Goal: Information Seeking & Learning: Learn about a topic

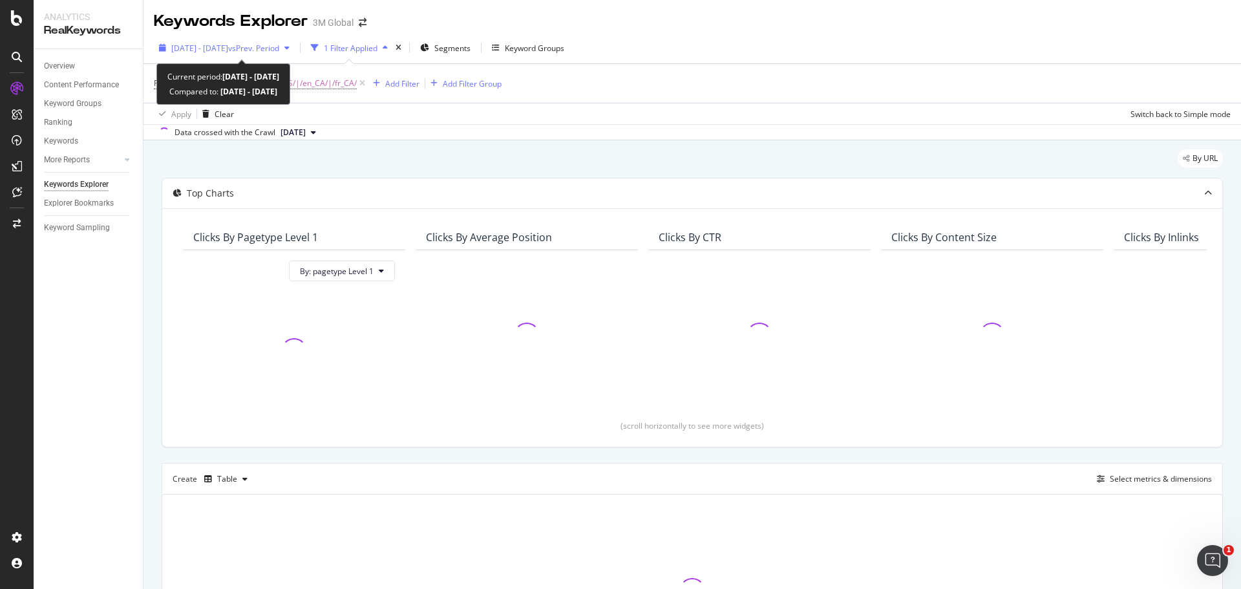
click at [228, 48] on span "[DATE] - [DATE]" at bounding box center [199, 48] width 57 height 11
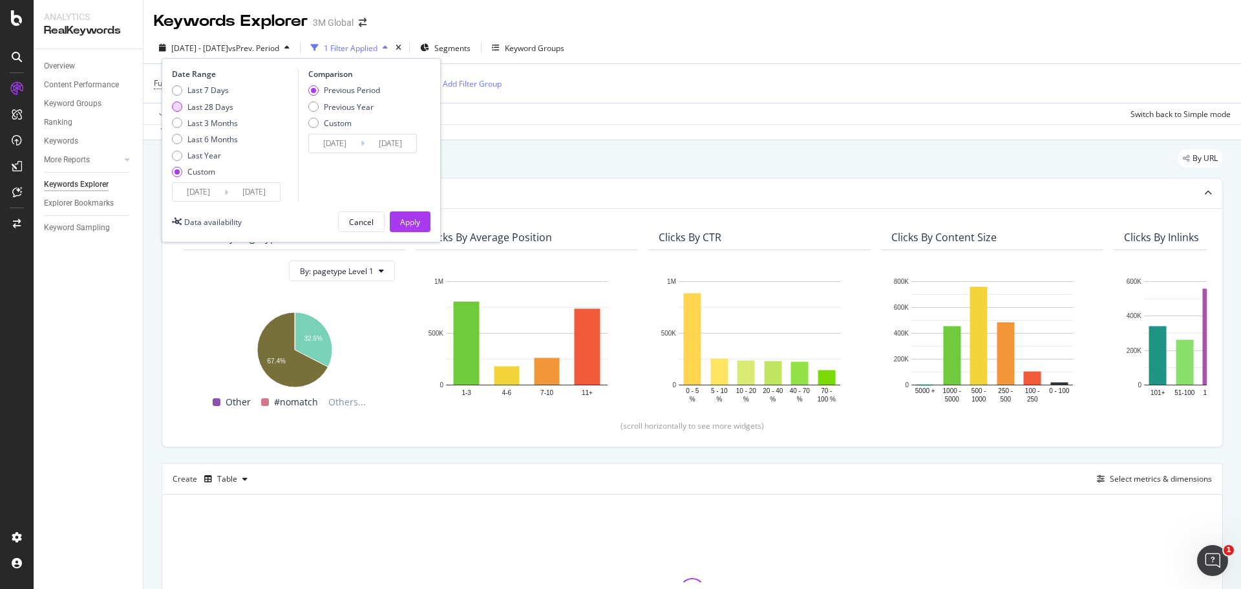
click at [215, 105] on div "Last 28 Days" at bounding box center [211, 107] width 46 height 11
type input "[DATE]"
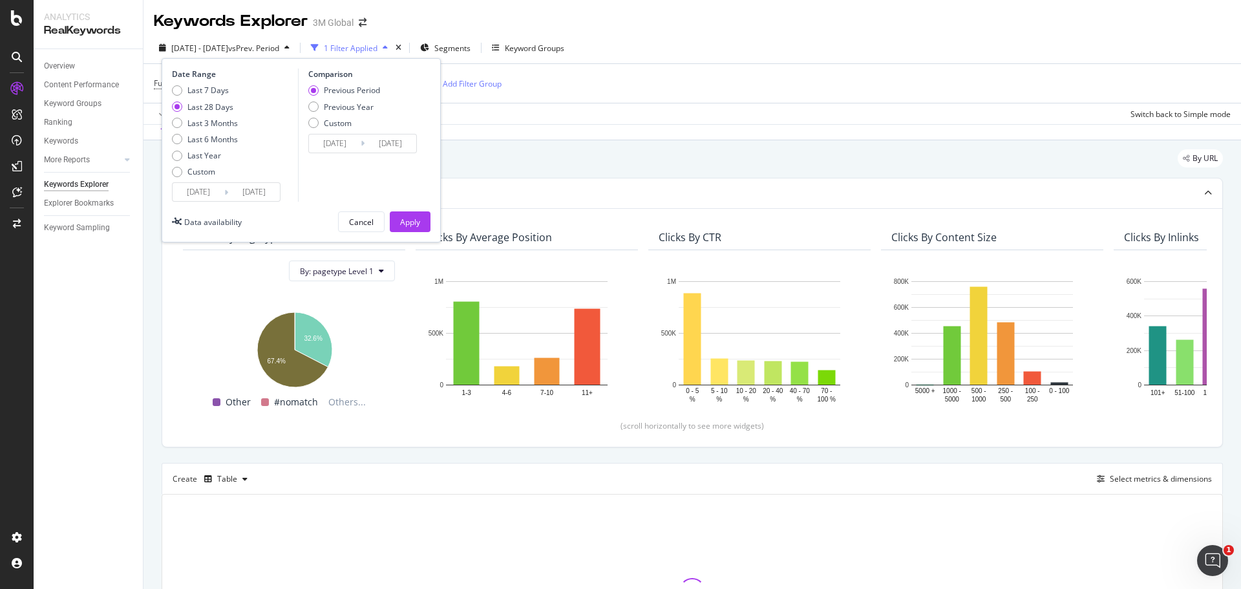
click at [358, 105] on div "Previous Year" at bounding box center [349, 107] width 50 height 11
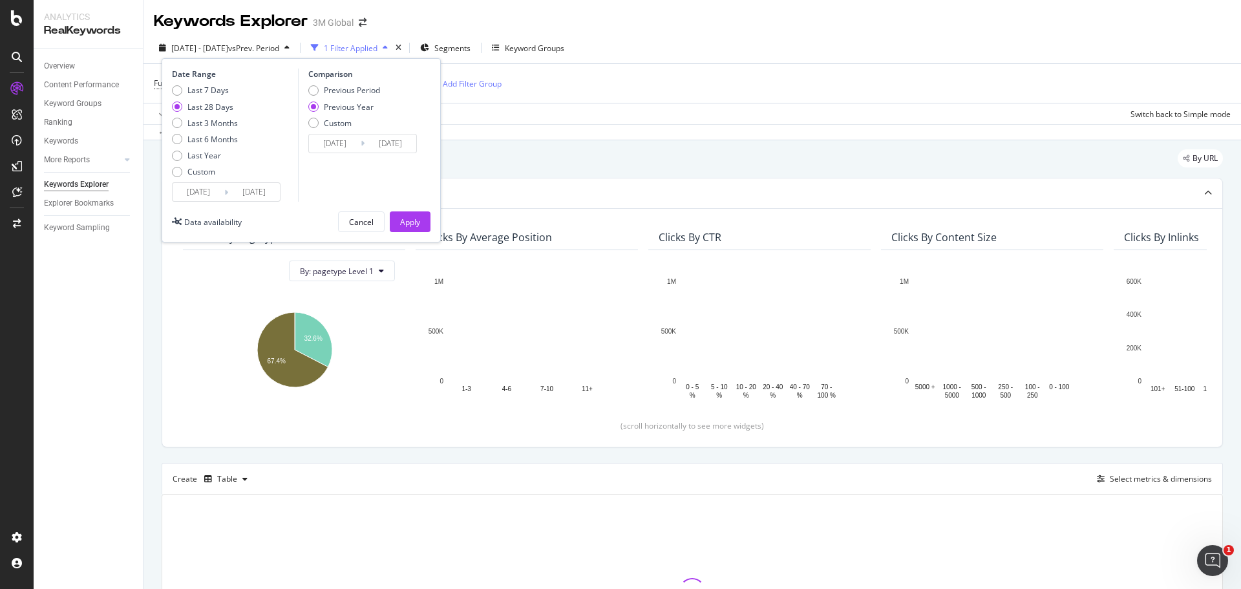
type input "[DATE]"
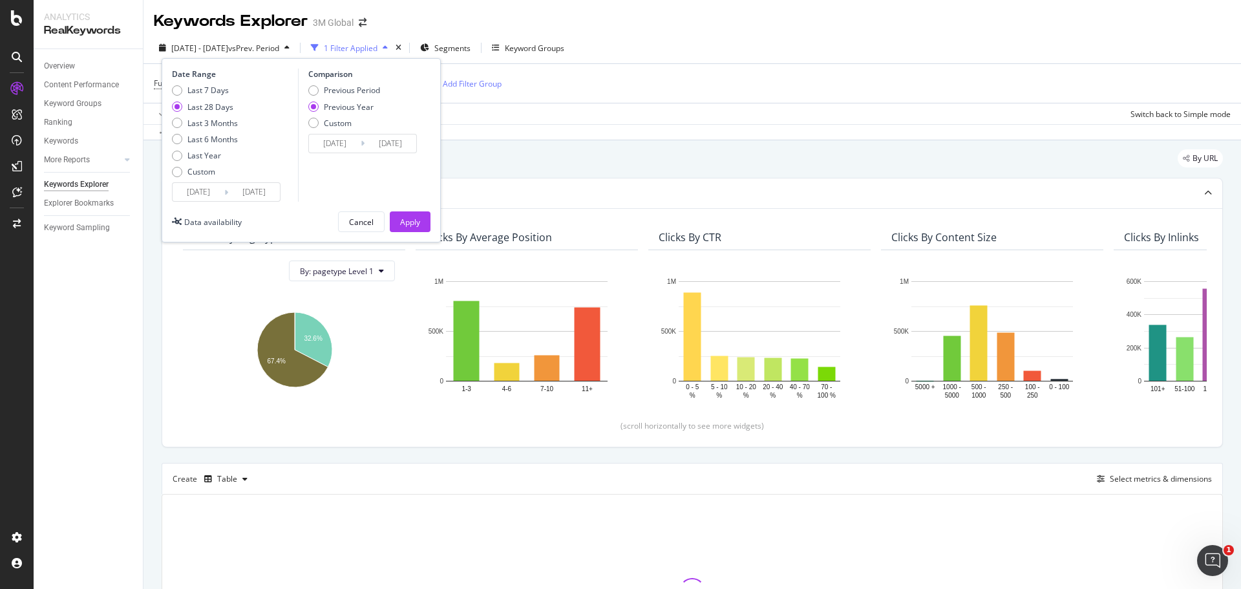
type input "[DATE]"
click at [410, 217] on div "Apply" at bounding box center [410, 222] width 20 height 11
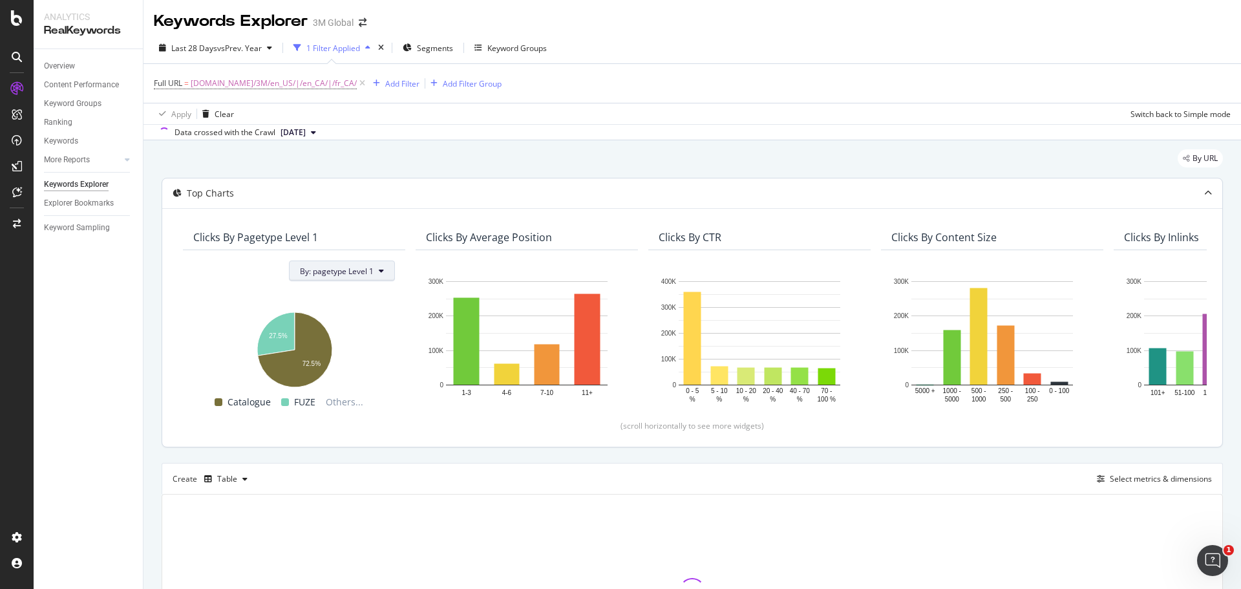
click at [369, 276] on span "By: pagetype Level 1" at bounding box center [337, 271] width 74 height 11
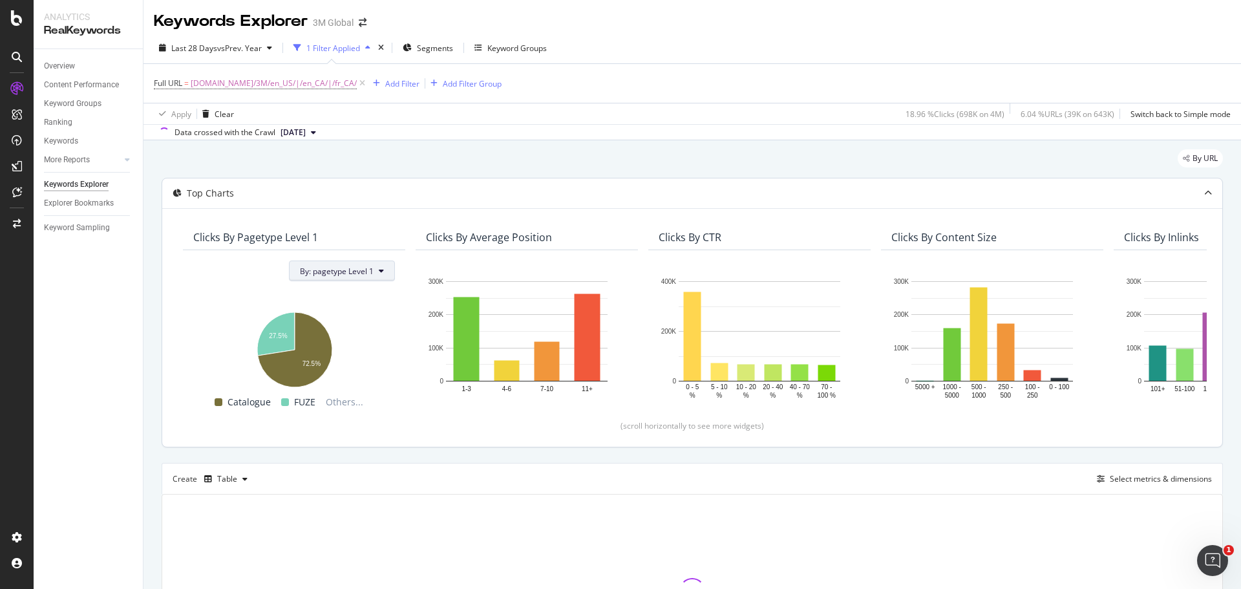
click at [363, 264] on button "By: pagetype Level 1" at bounding box center [342, 271] width 106 height 21
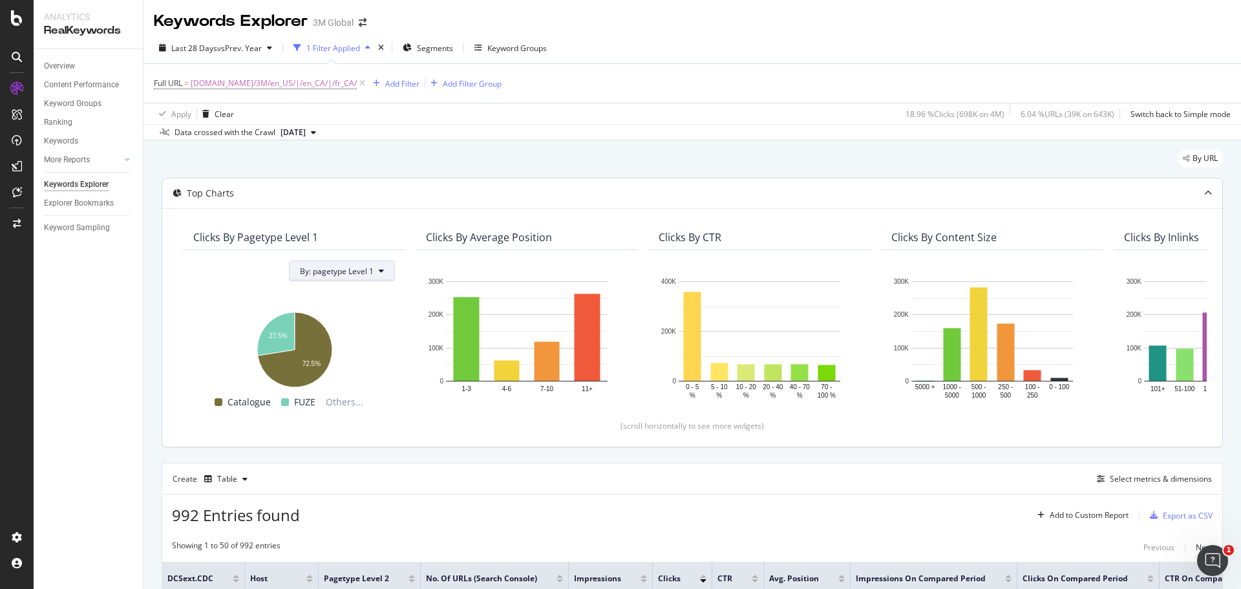
click at [340, 277] on button "By: pagetype Level 1" at bounding box center [342, 271] width 106 height 21
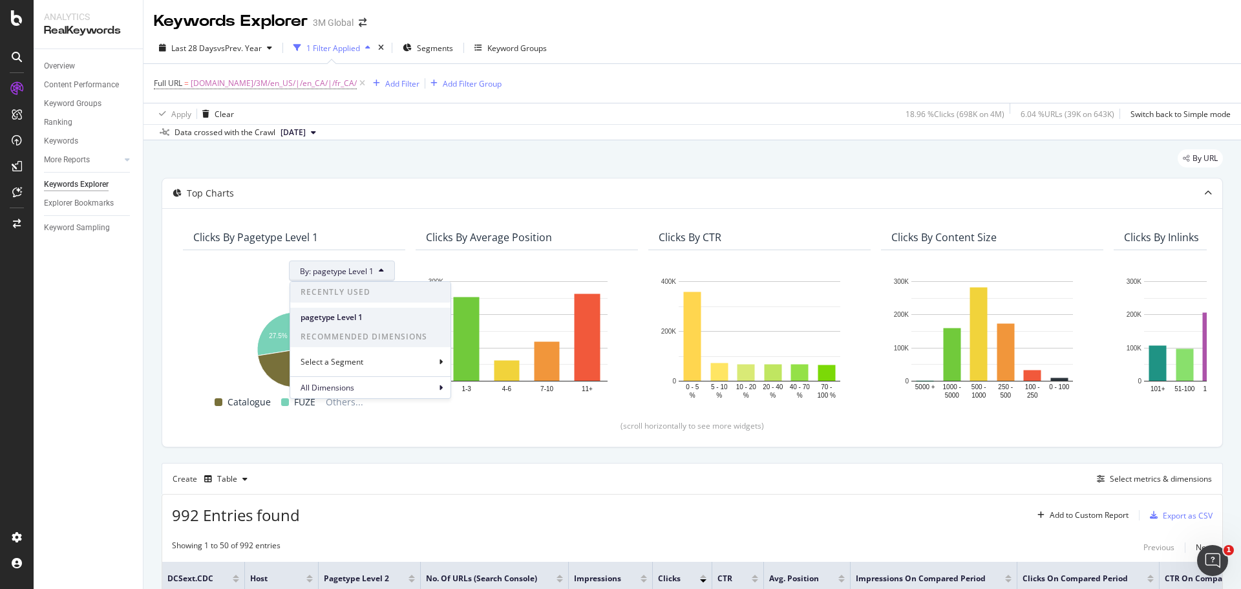
click at [359, 316] on span "pagetype Level 1" at bounding box center [371, 318] width 140 height 12
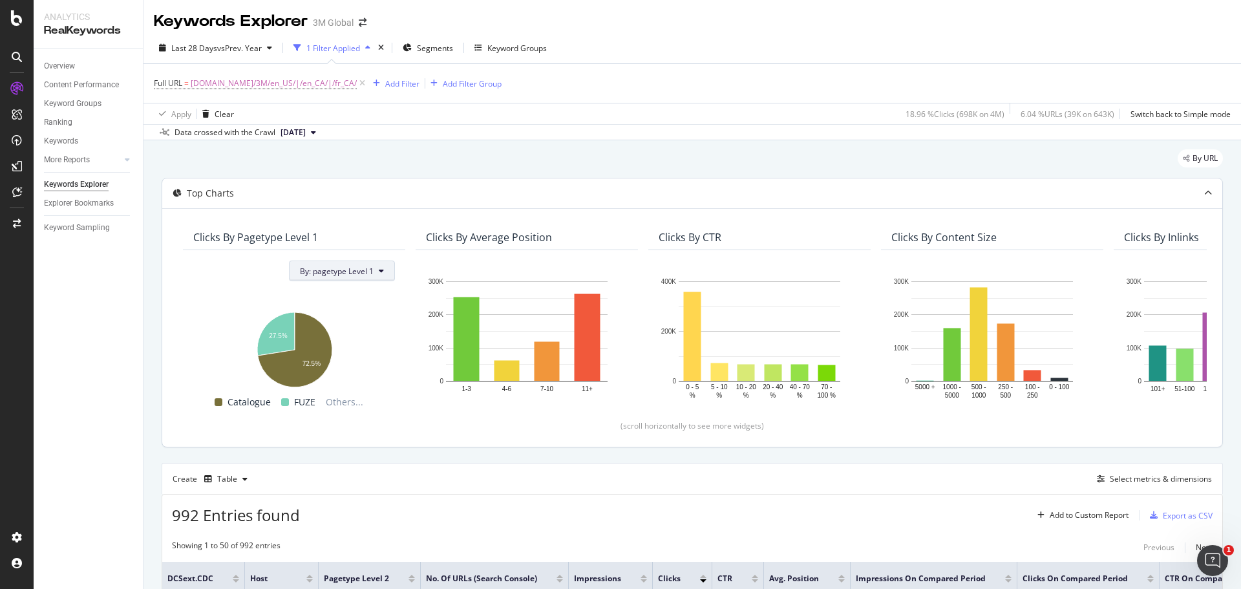
click at [369, 273] on span "By: pagetype Level 1" at bounding box center [337, 271] width 74 height 11
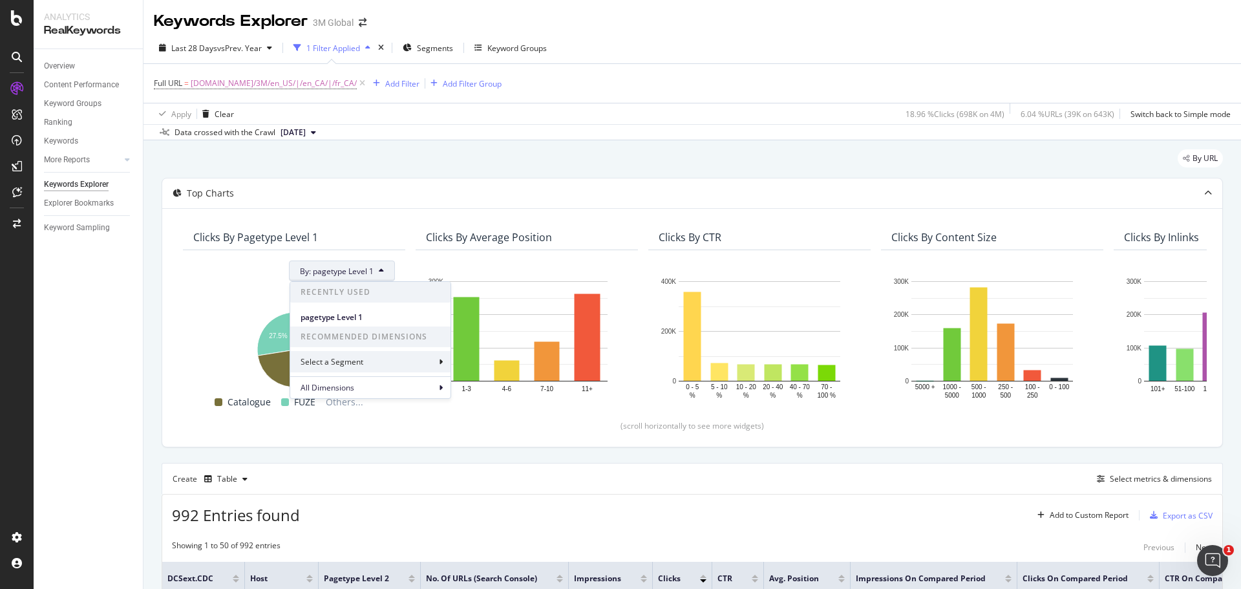
click at [435, 360] on div "Select a Segment" at bounding box center [370, 361] width 160 height 21
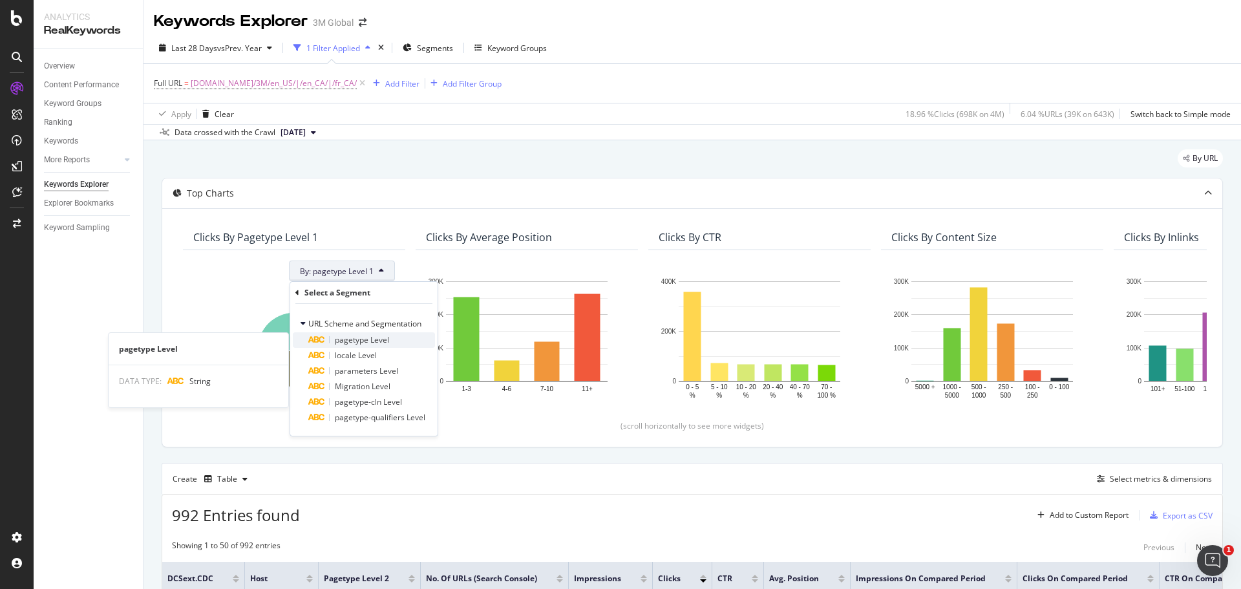
click at [408, 341] on div "pagetype Level" at bounding box center [371, 340] width 127 height 16
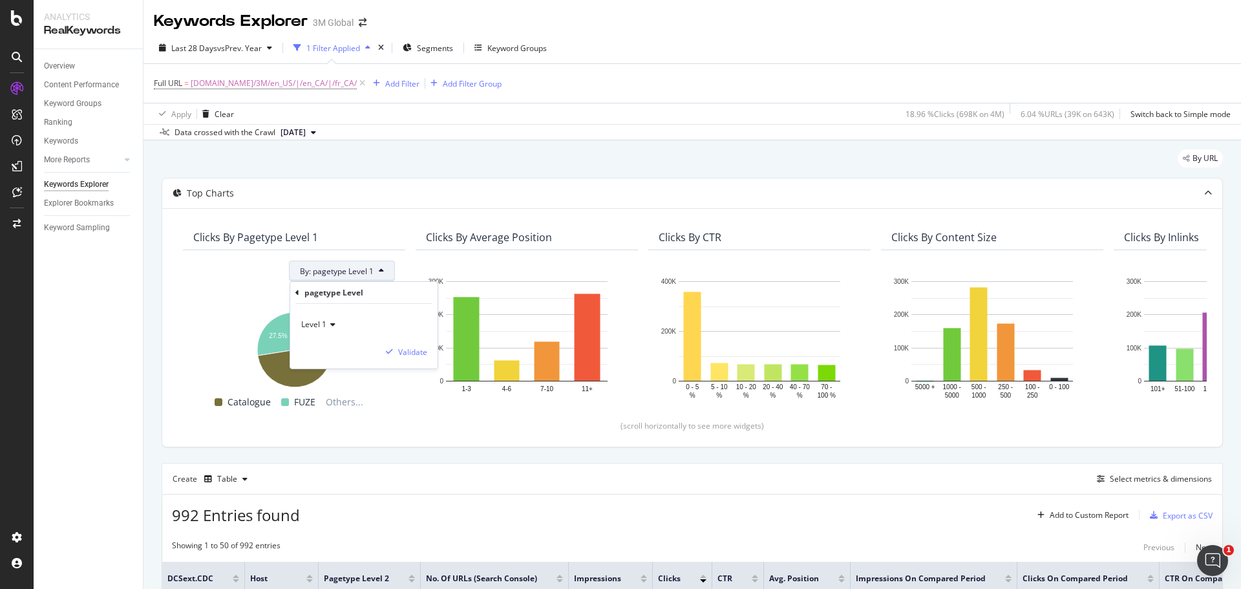
click at [334, 327] on icon at bounding box center [331, 325] width 9 height 8
click at [328, 364] on span "Level 2" at bounding box center [319, 368] width 25 height 11
click at [414, 349] on div "Validate" at bounding box center [412, 352] width 29 height 11
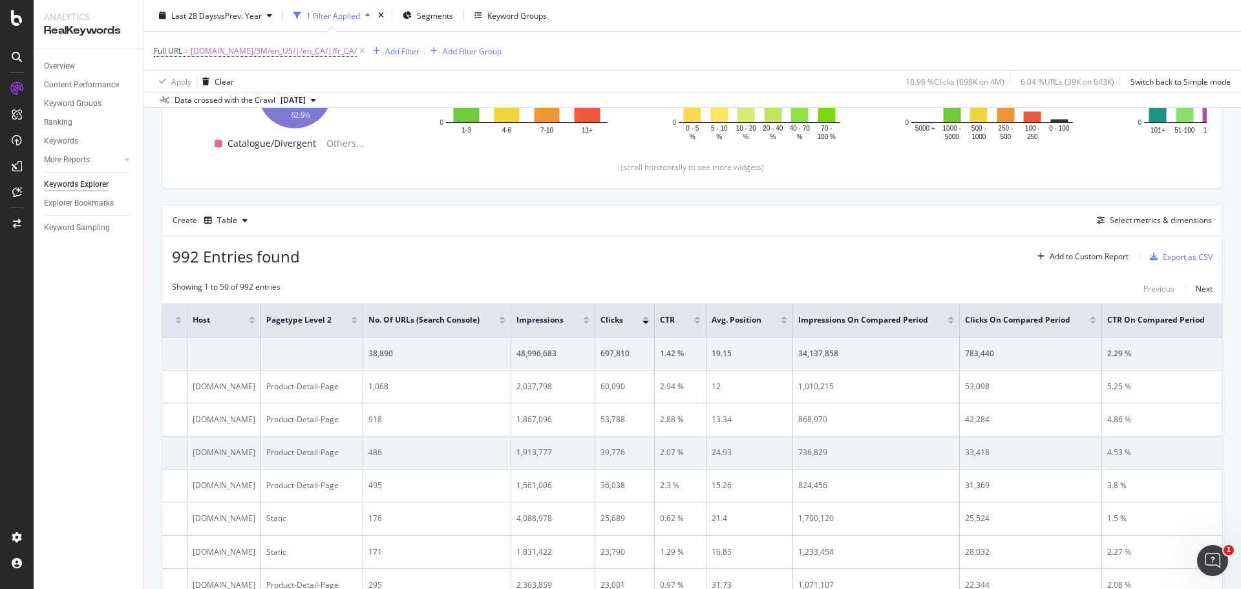
scroll to position [0, 663]
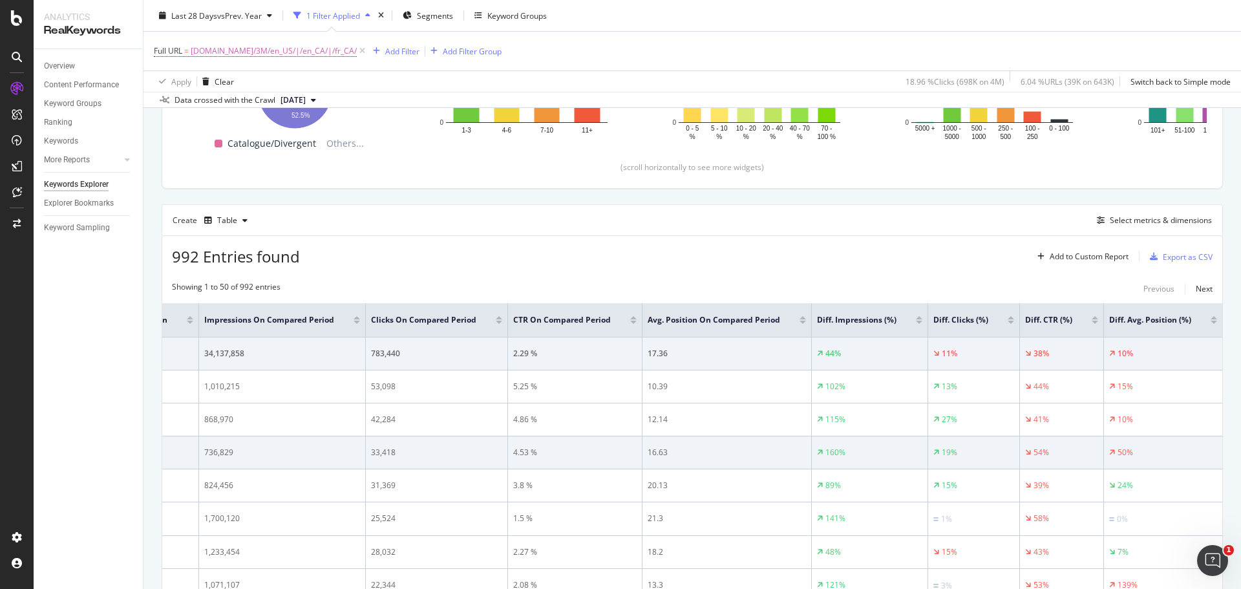
drag, startPoint x: 191, startPoint y: 458, endPoint x: 1116, endPoint y: 453, distance: 924.7
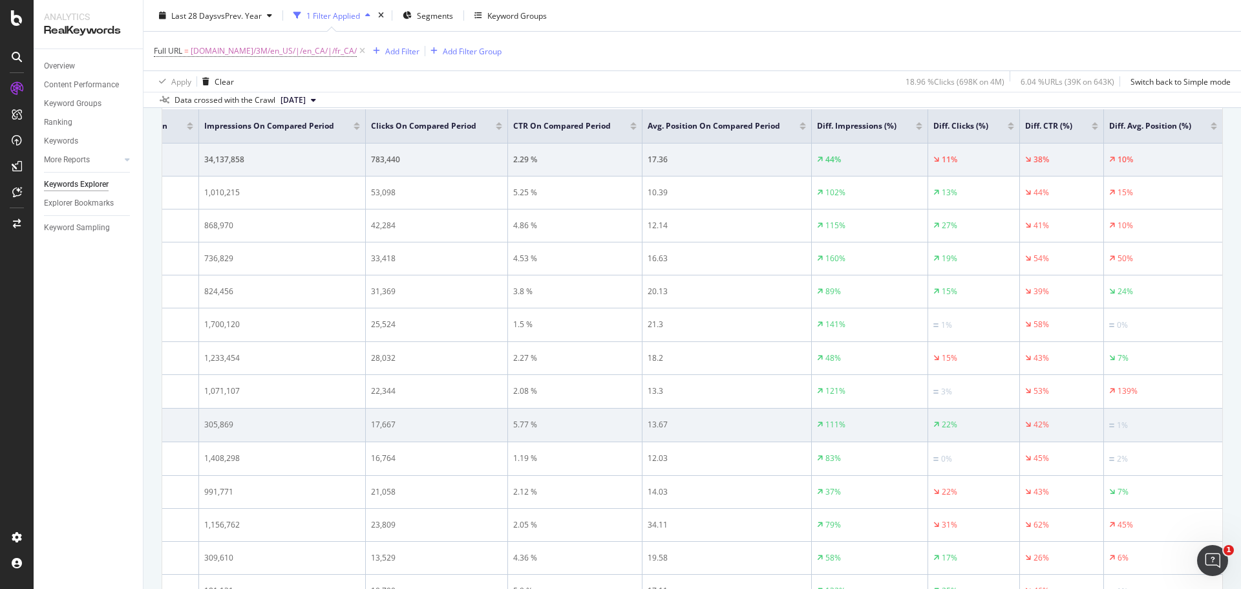
scroll to position [0, 0]
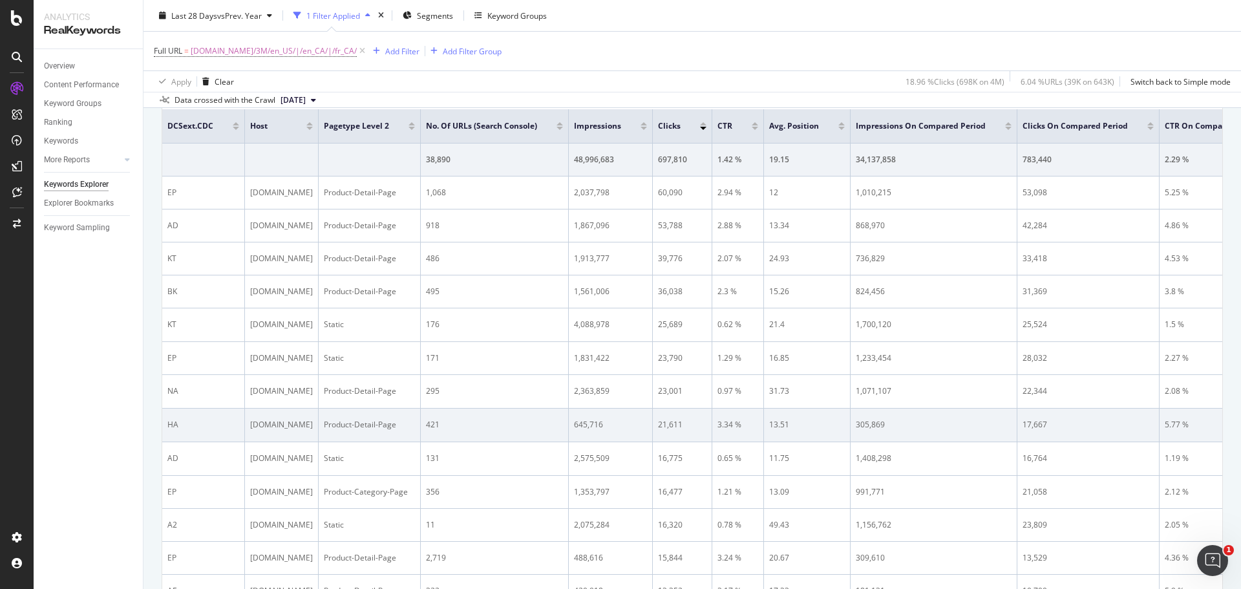
drag, startPoint x: 1007, startPoint y: 414, endPoint x: 368, endPoint y: 412, distance: 639.5
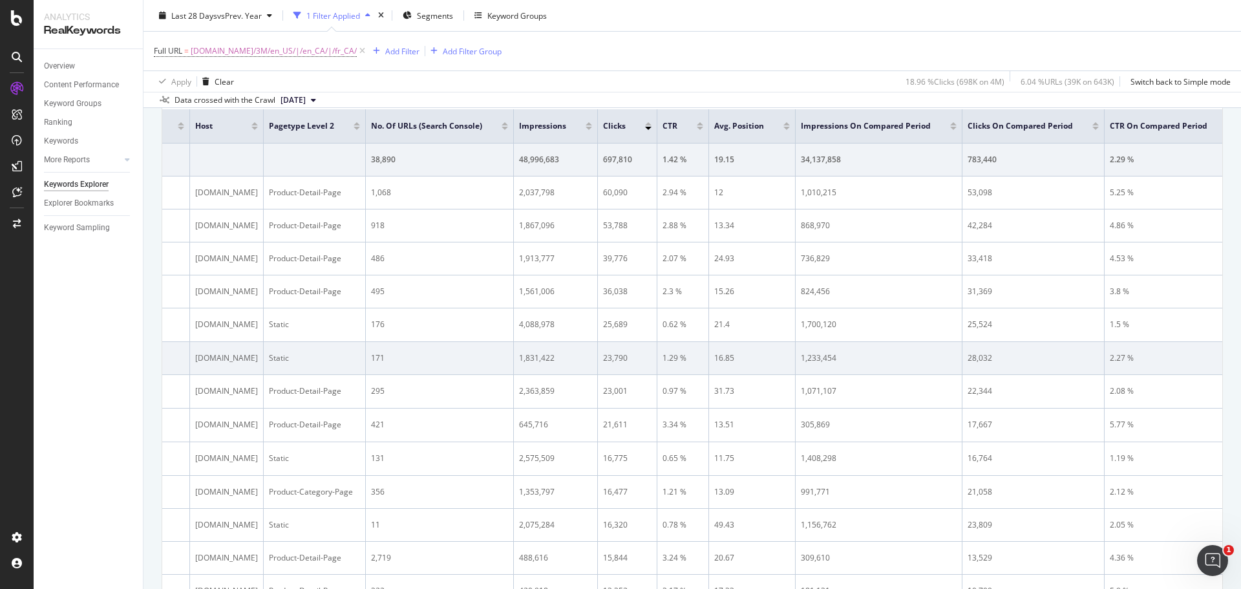
scroll to position [0, 663]
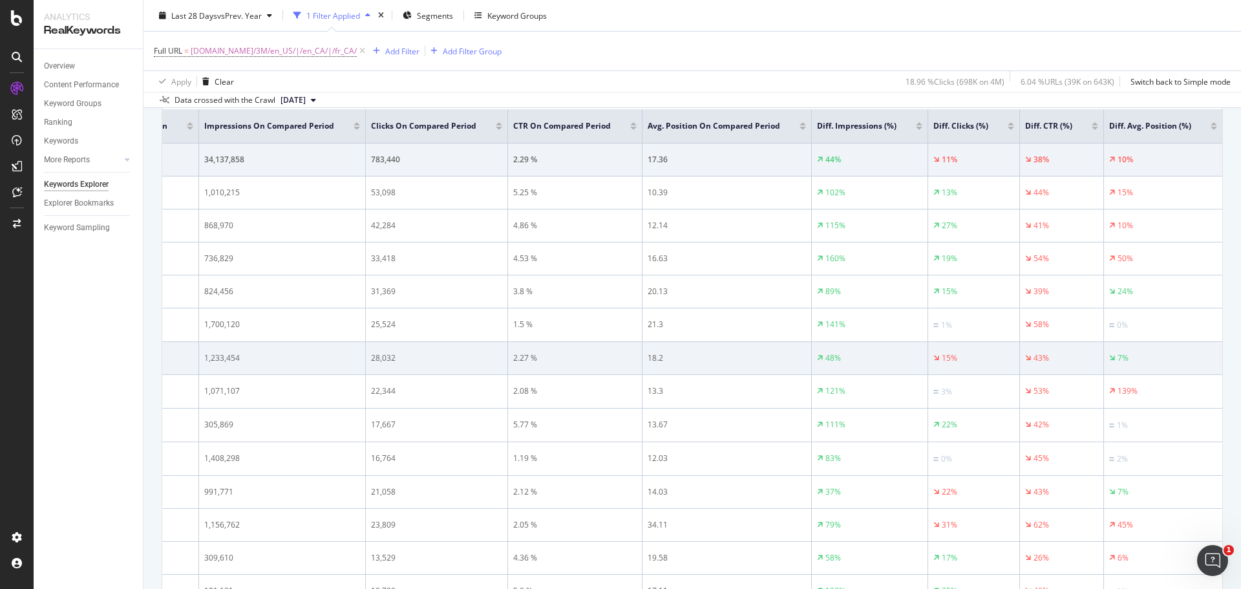
drag, startPoint x: 507, startPoint y: 331, endPoint x: 904, endPoint y: 365, distance: 398.4
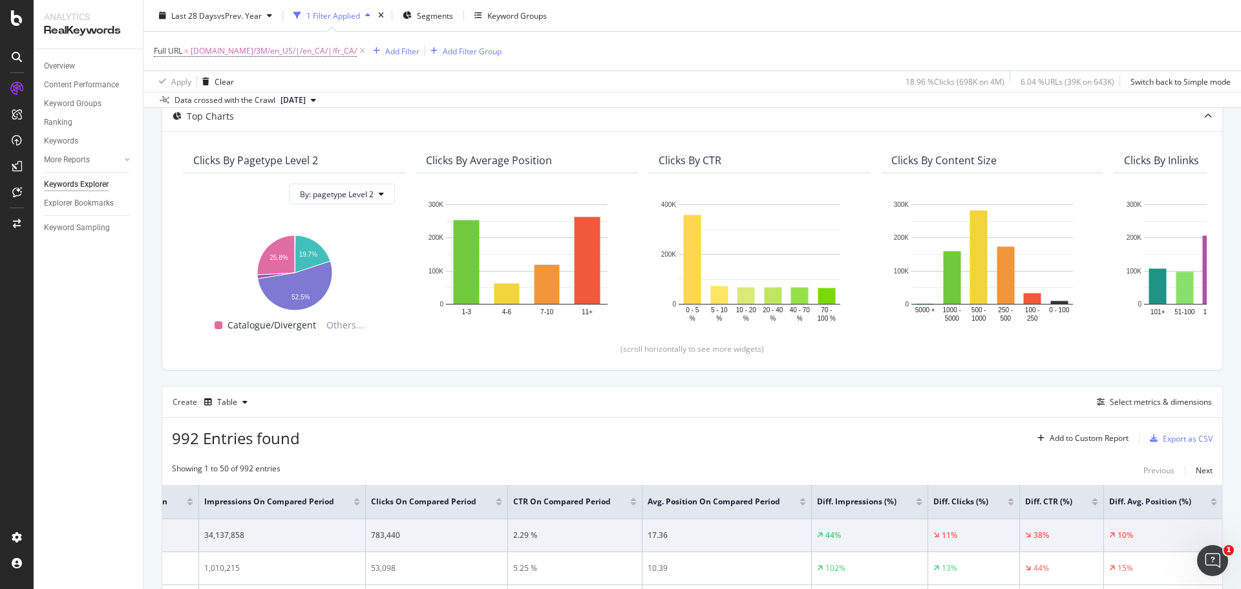
scroll to position [0, 0]
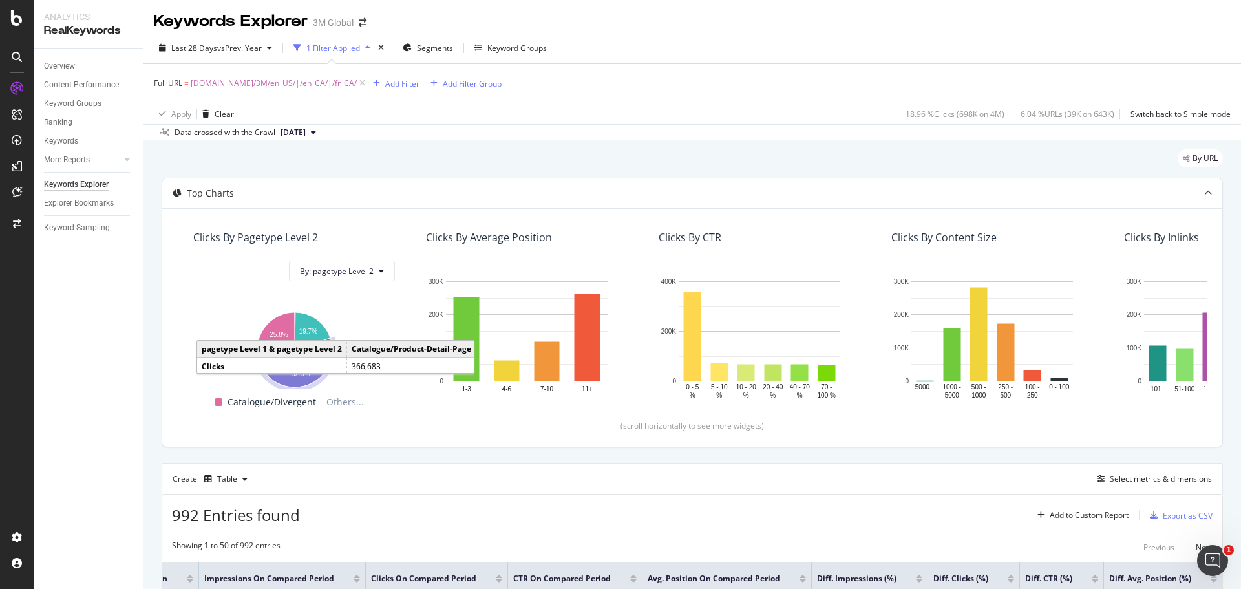
click at [804, 152] on div "By URL" at bounding box center [693, 163] width 1062 height 28
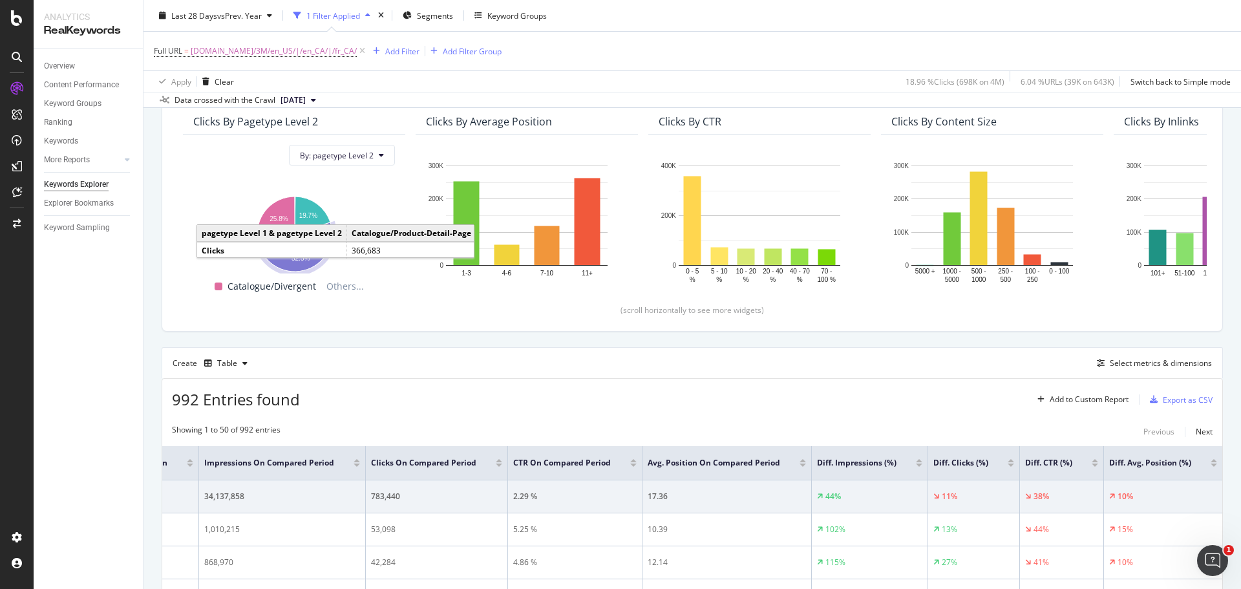
scroll to position [129, 0]
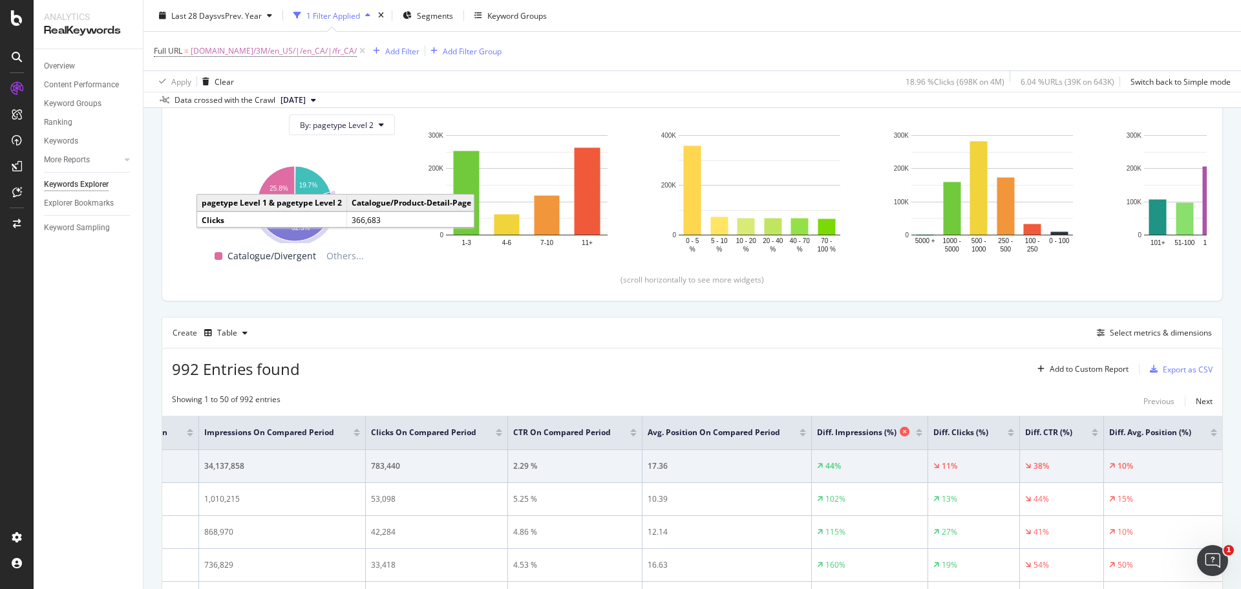
drag, startPoint x: 301, startPoint y: 391, endPoint x: 888, endPoint y: 422, distance: 587.3
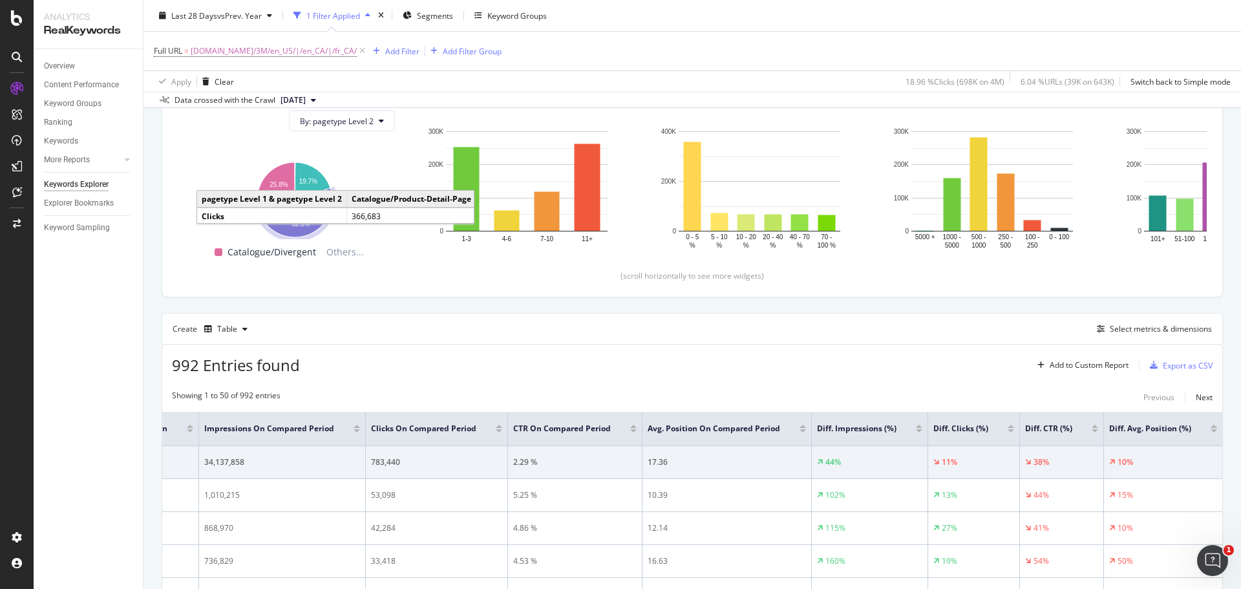
scroll to position [215, 0]
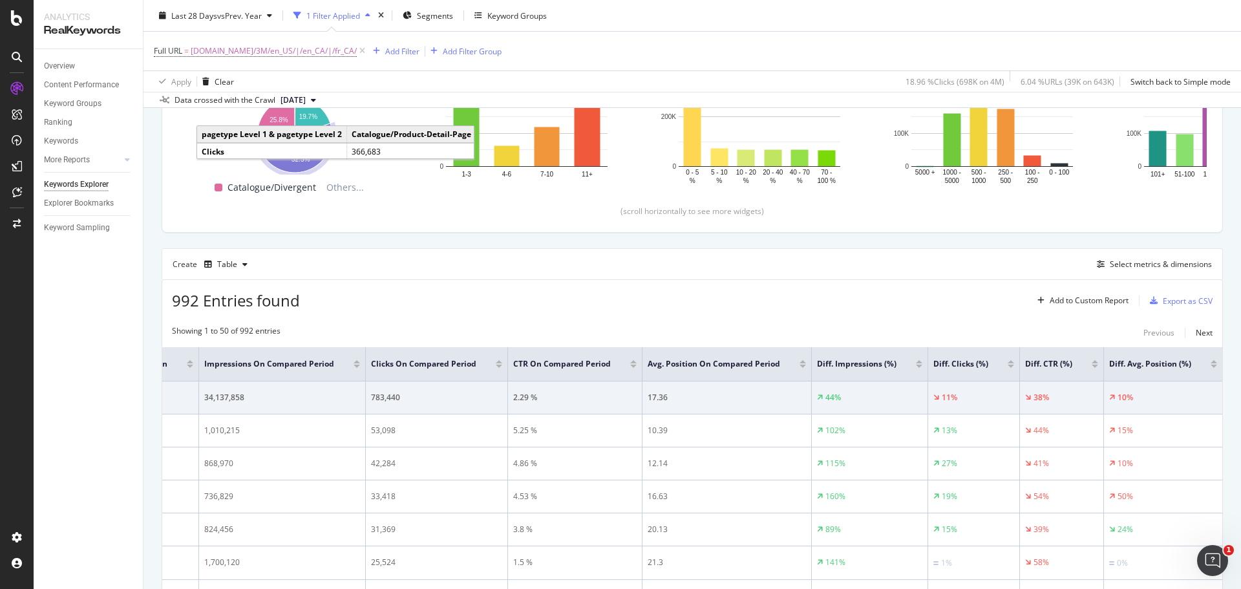
click at [916, 361] on div at bounding box center [919, 361] width 6 height 3
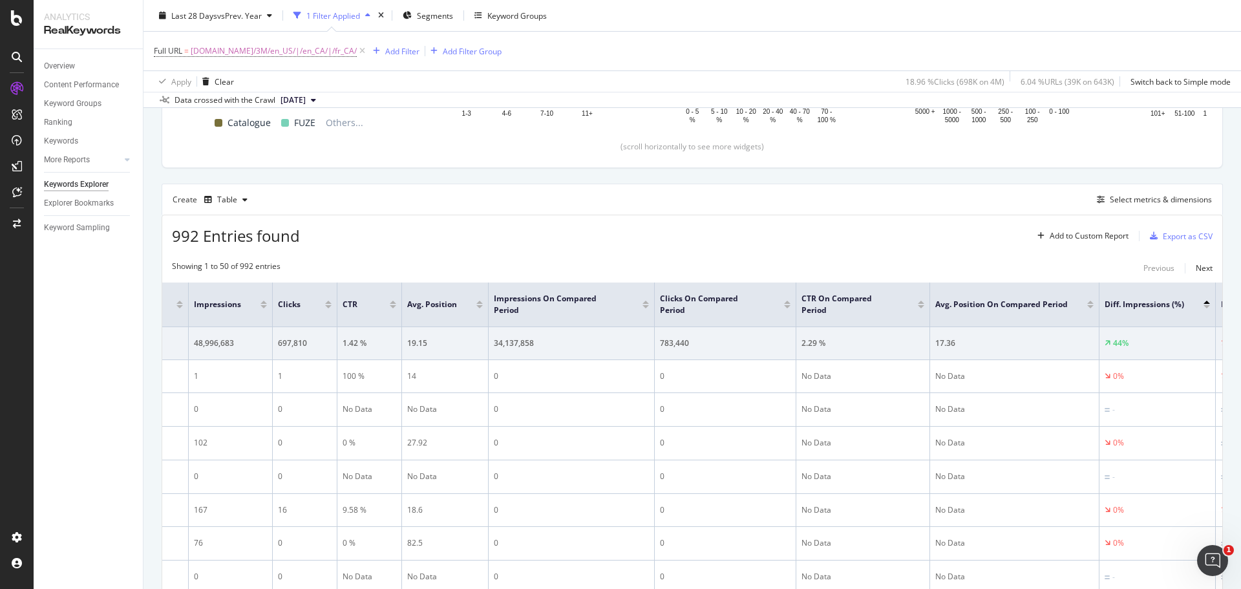
scroll to position [0, 698]
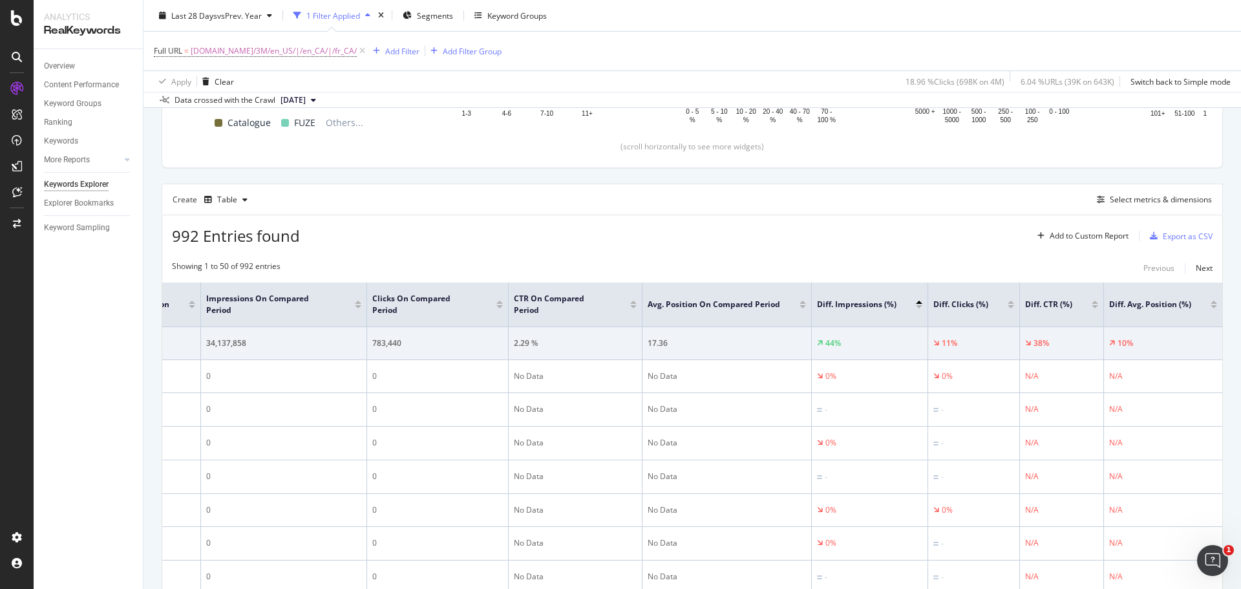
drag, startPoint x: 1122, startPoint y: 467, endPoint x: 1241, endPoint y: 466, distance: 119.0
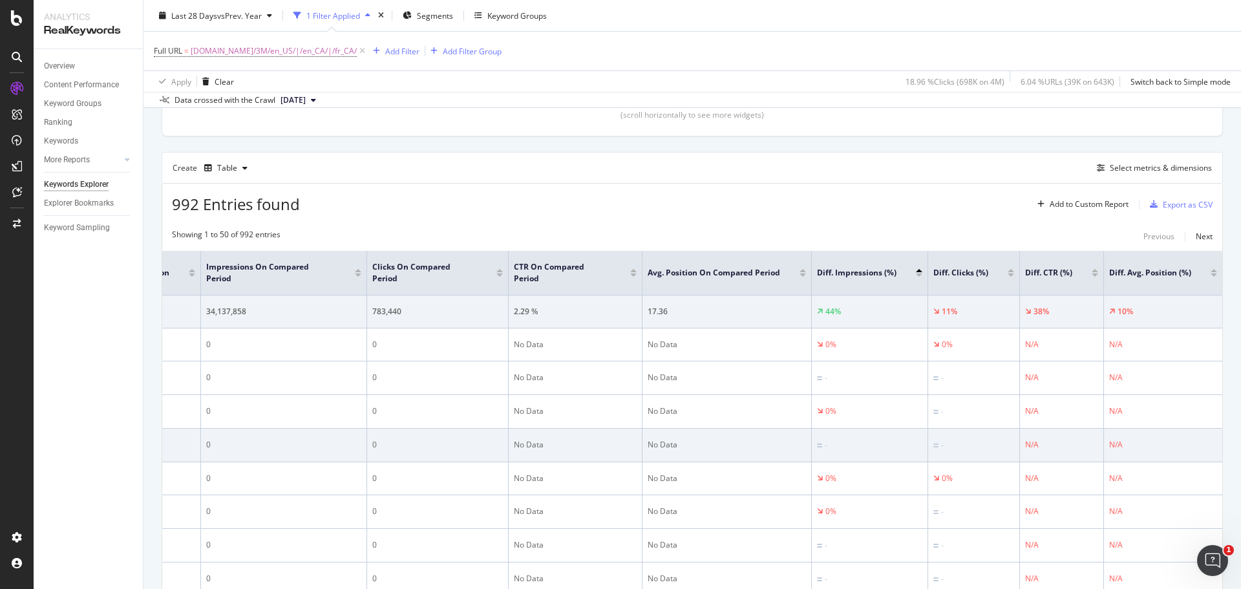
scroll to position [195, 0]
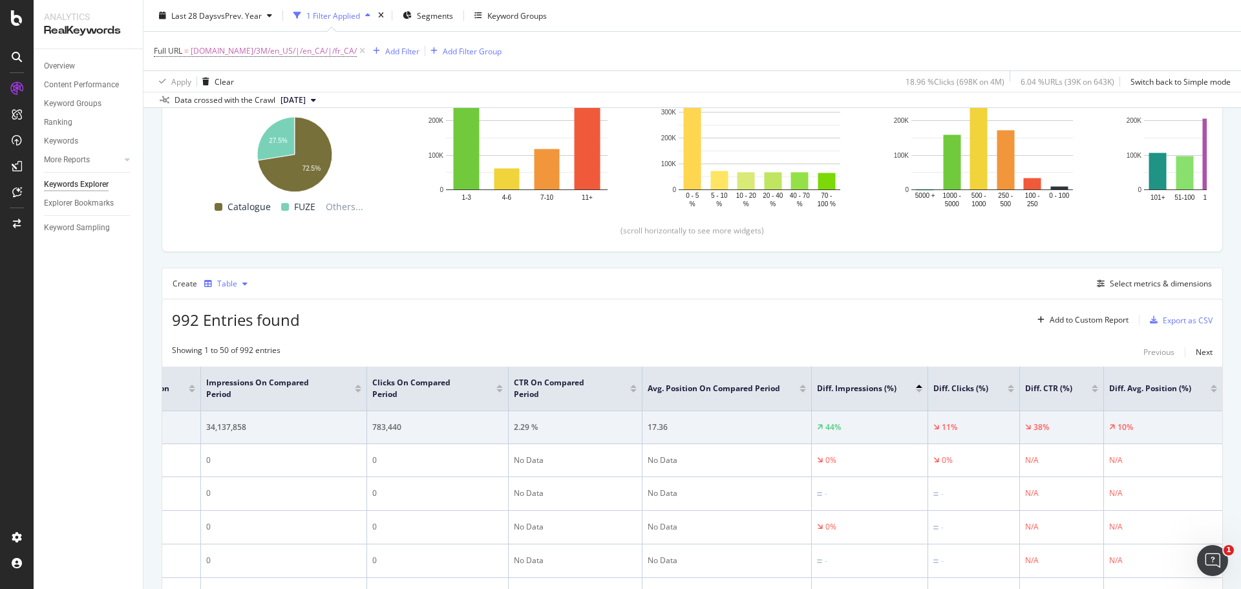
click at [222, 281] on div "Table" at bounding box center [227, 284] width 20 height 8
click at [253, 323] on div "Trend" at bounding box center [233, 327] width 59 height 16
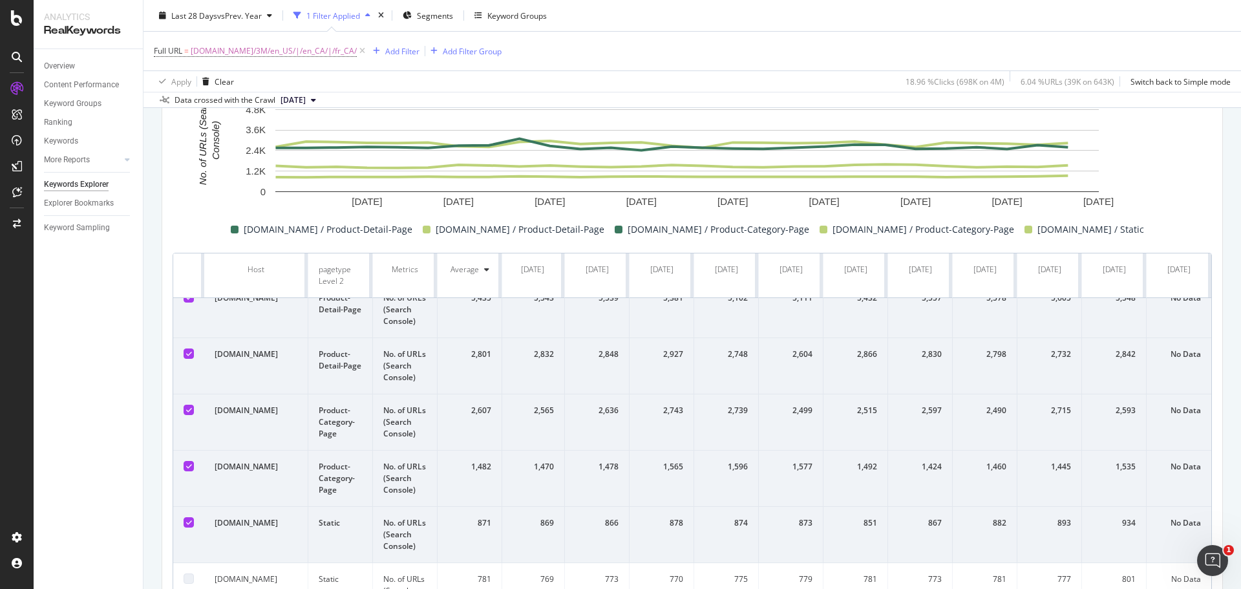
scroll to position [16, 0]
drag, startPoint x: 446, startPoint y: 332, endPoint x: -52, endPoint y: 328, distance: 498.6
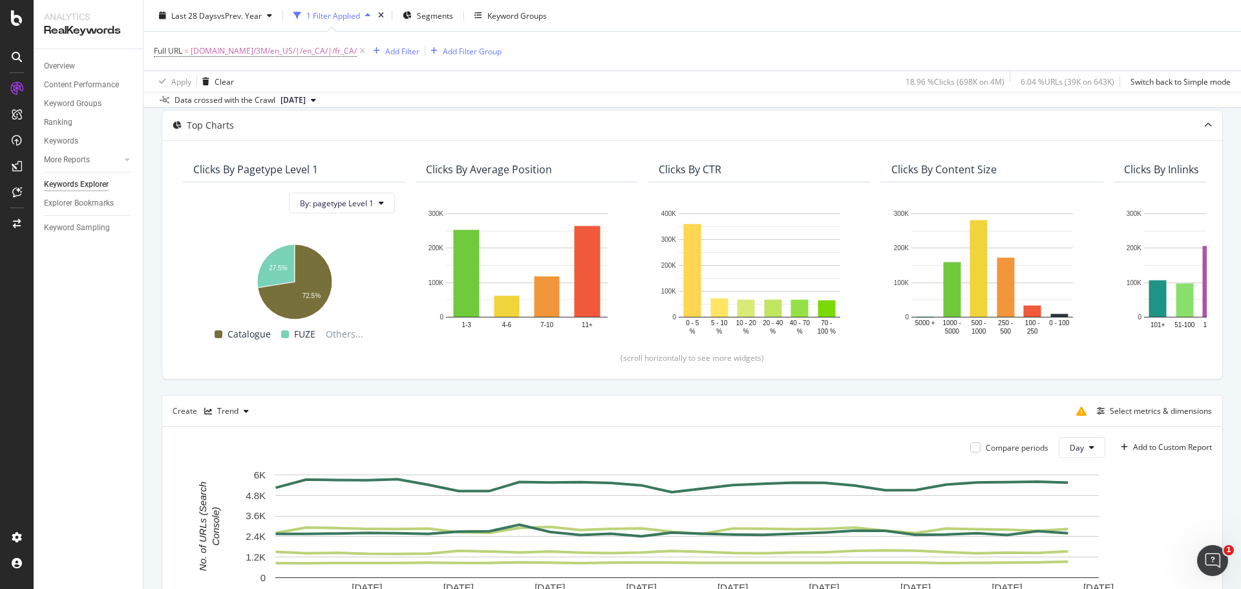
scroll to position [0, 0]
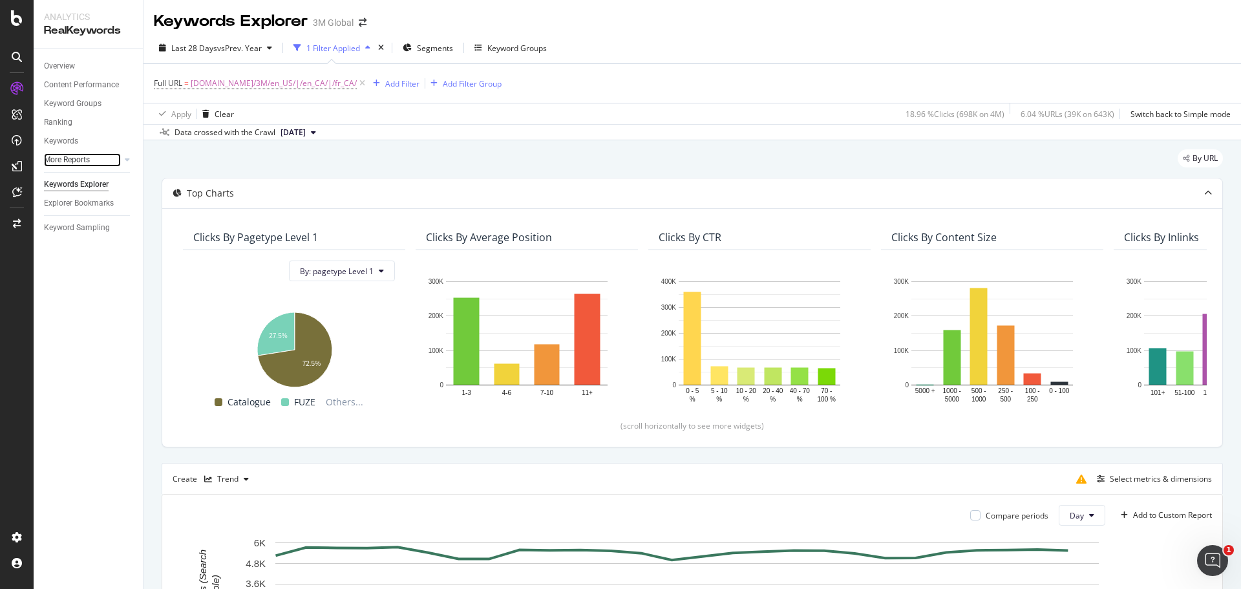
click at [93, 160] on link "More Reports" at bounding box center [82, 160] width 77 height 14
click at [124, 159] on div at bounding box center [127, 159] width 13 height 13
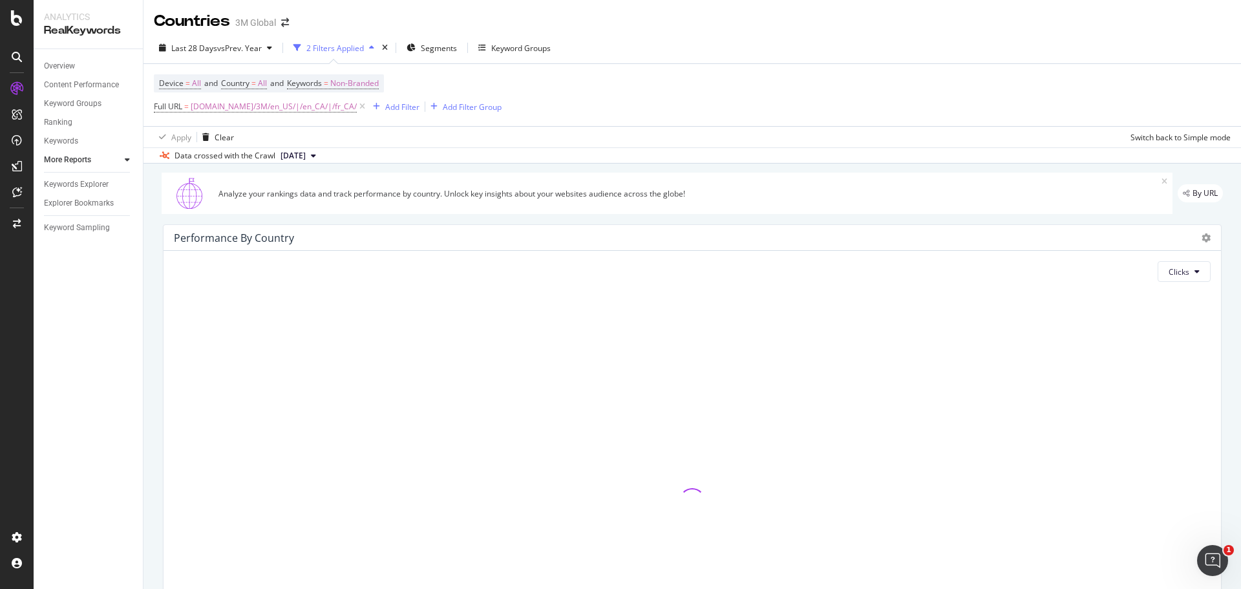
click at [124, 159] on div at bounding box center [127, 159] width 13 height 13
click at [69, 213] on div "Content" at bounding box center [64, 217] width 28 height 14
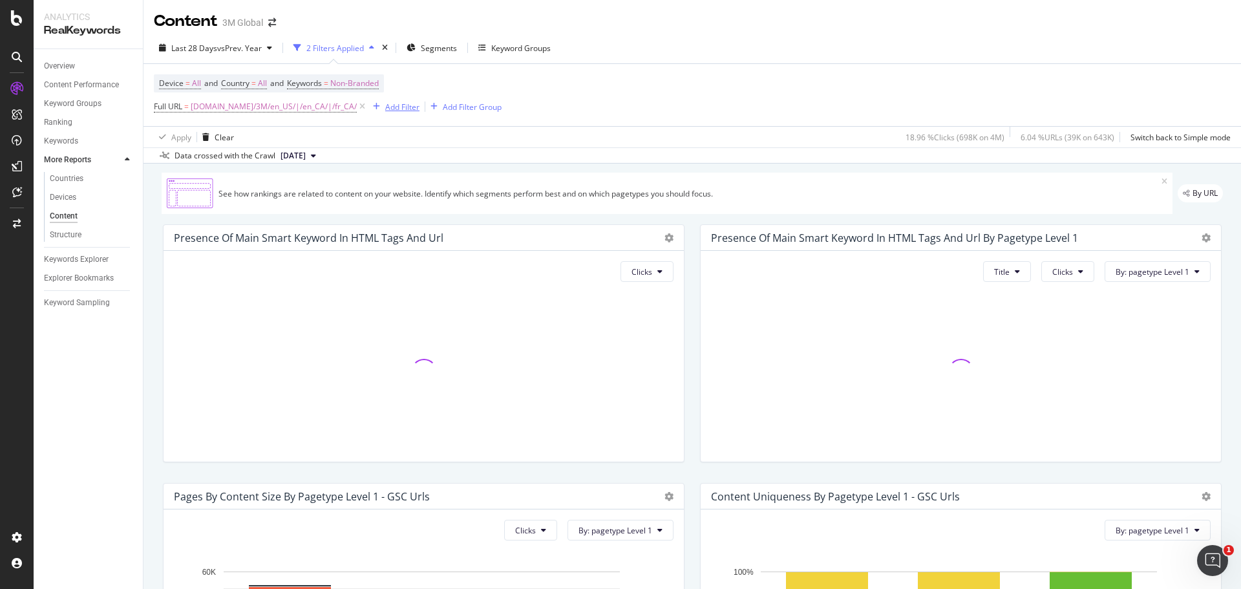
click at [385, 108] on div "Add Filter" at bounding box center [402, 107] width 34 height 11
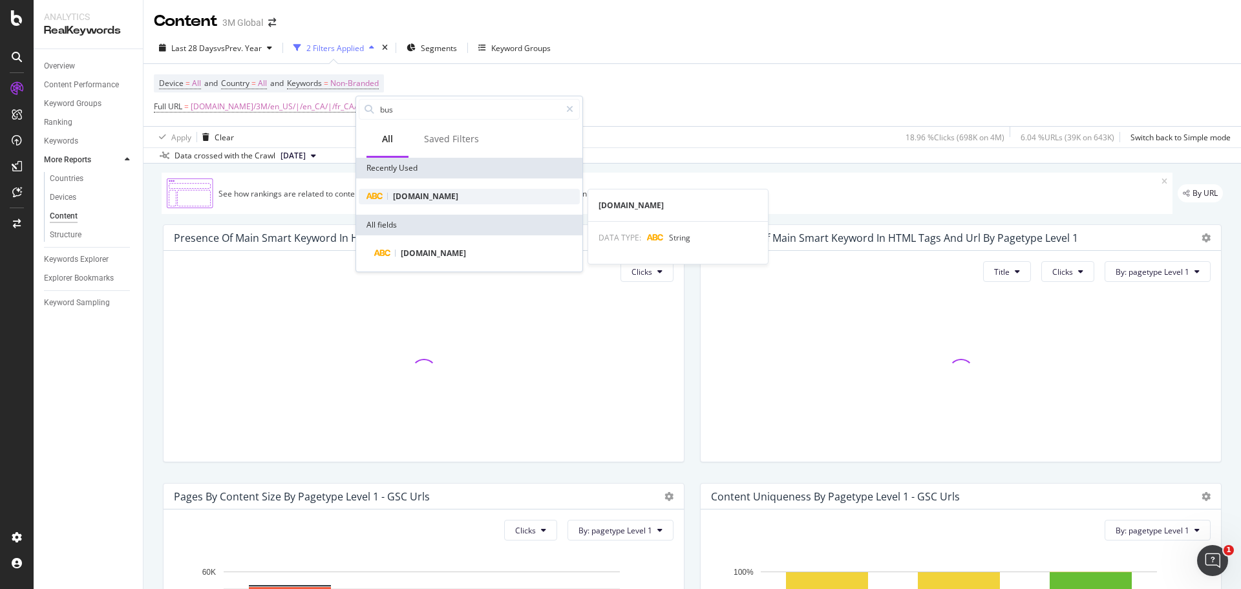
type input "bus"
click at [422, 193] on span "[DOMAIN_NAME]" at bounding box center [425, 196] width 65 height 11
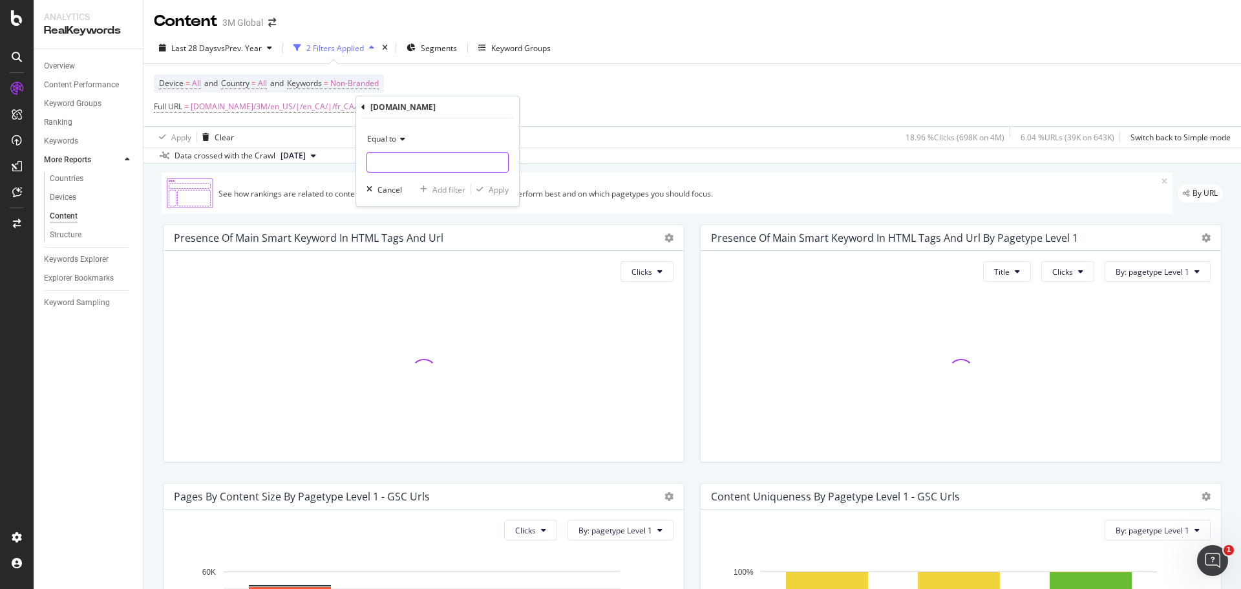
click at [405, 156] on input "text" at bounding box center [437, 162] width 141 height 21
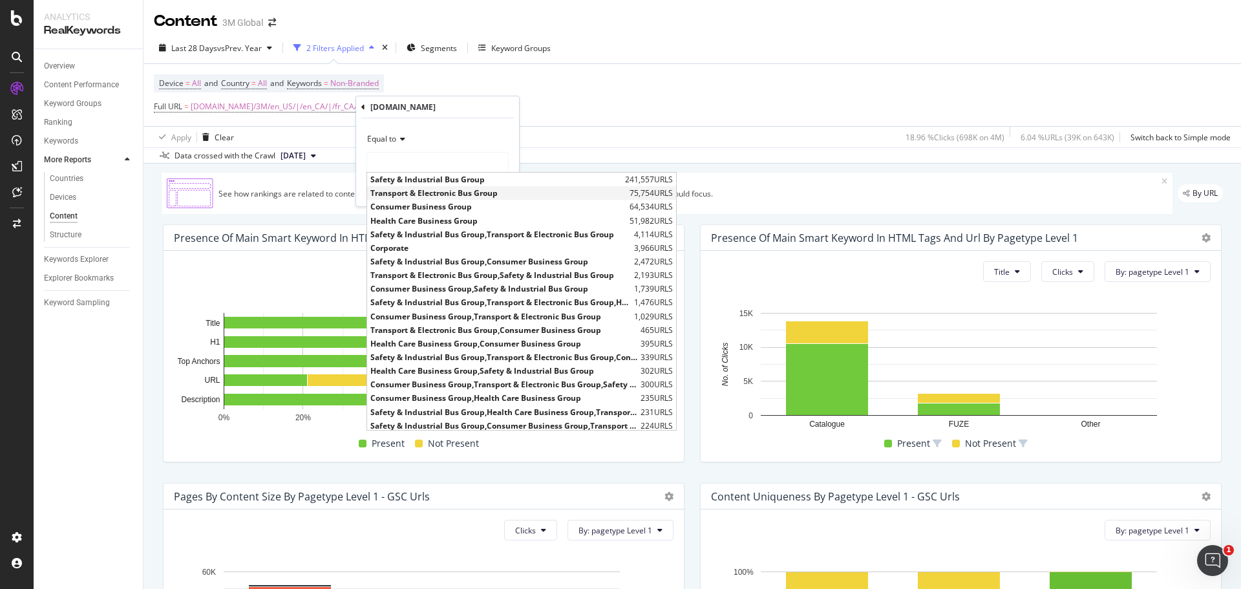
click at [425, 191] on span "Transport & Electronic Bus Group" at bounding box center [499, 193] width 256 height 11
type input "Transport & Electronic Bus Group"
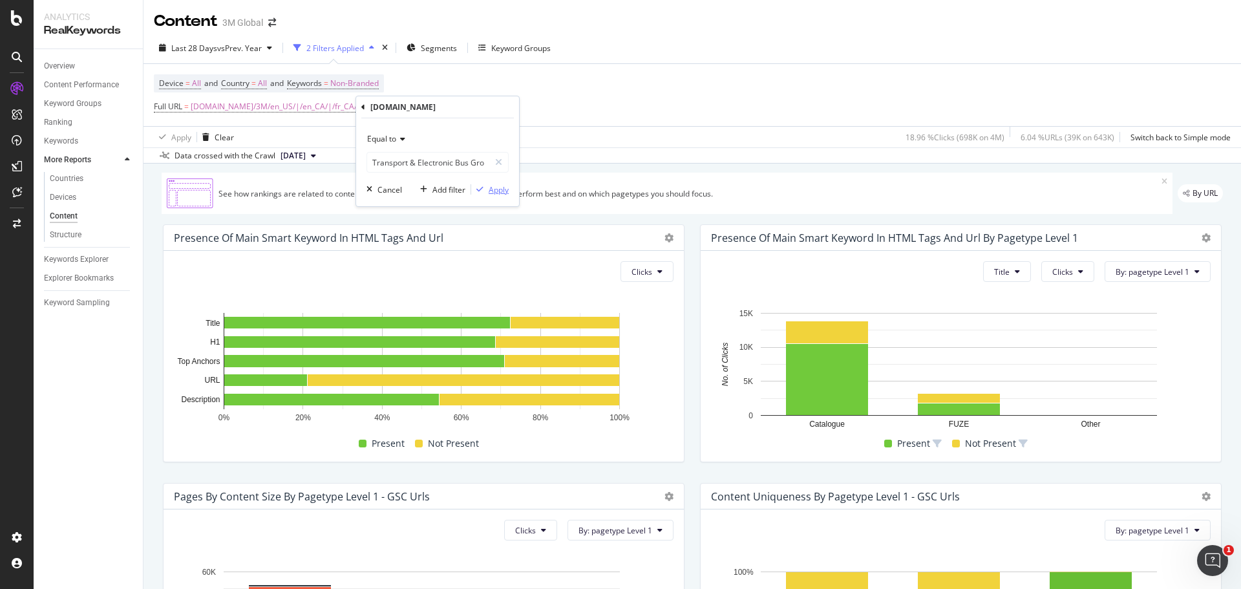
click at [500, 194] on div "Apply" at bounding box center [499, 189] width 20 height 11
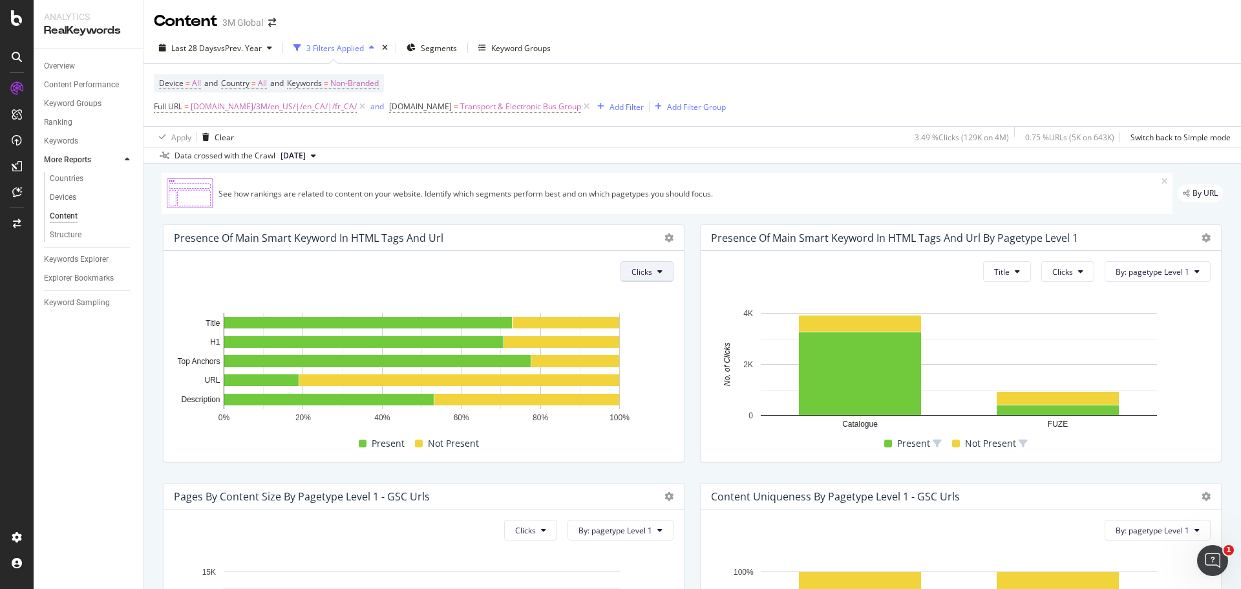
click at [637, 270] on span "Clicks" at bounding box center [642, 271] width 21 height 11
click at [644, 371] on span "Missed Clicks" at bounding box center [652, 369] width 48 height 12
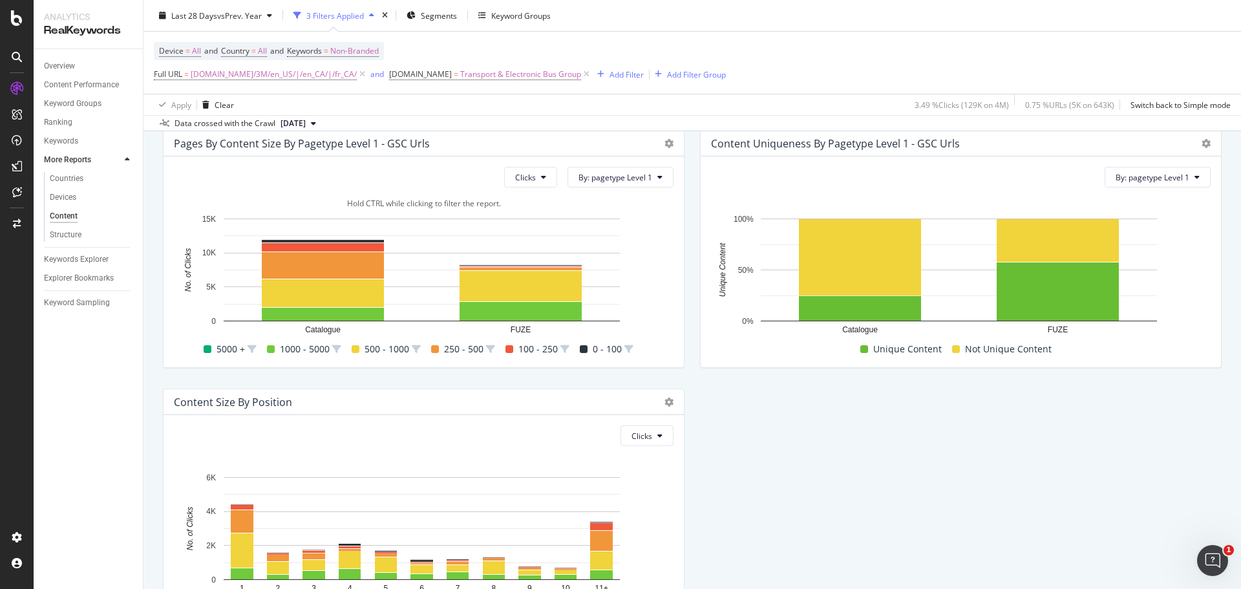
scroll to position [323, 0]
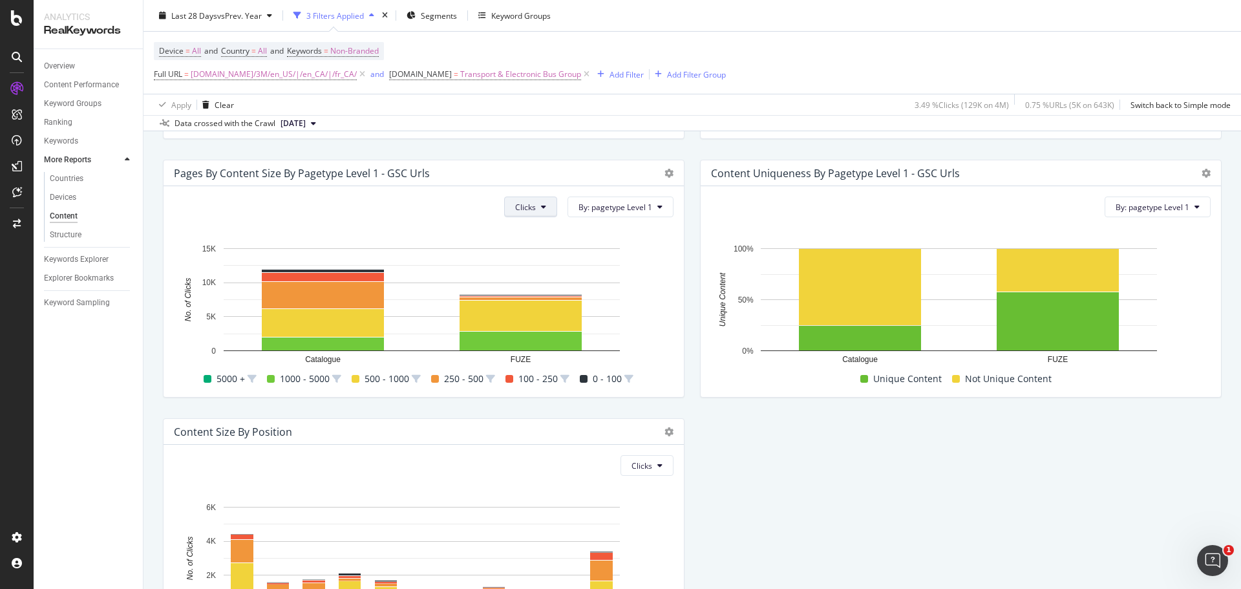
click at [531, 208] on span "Clicks" at bounding box center [525, 207] width 21 height 11
click at [540, 233] on span "Rankings" at bounding box center [536, 233] width 48 height 12
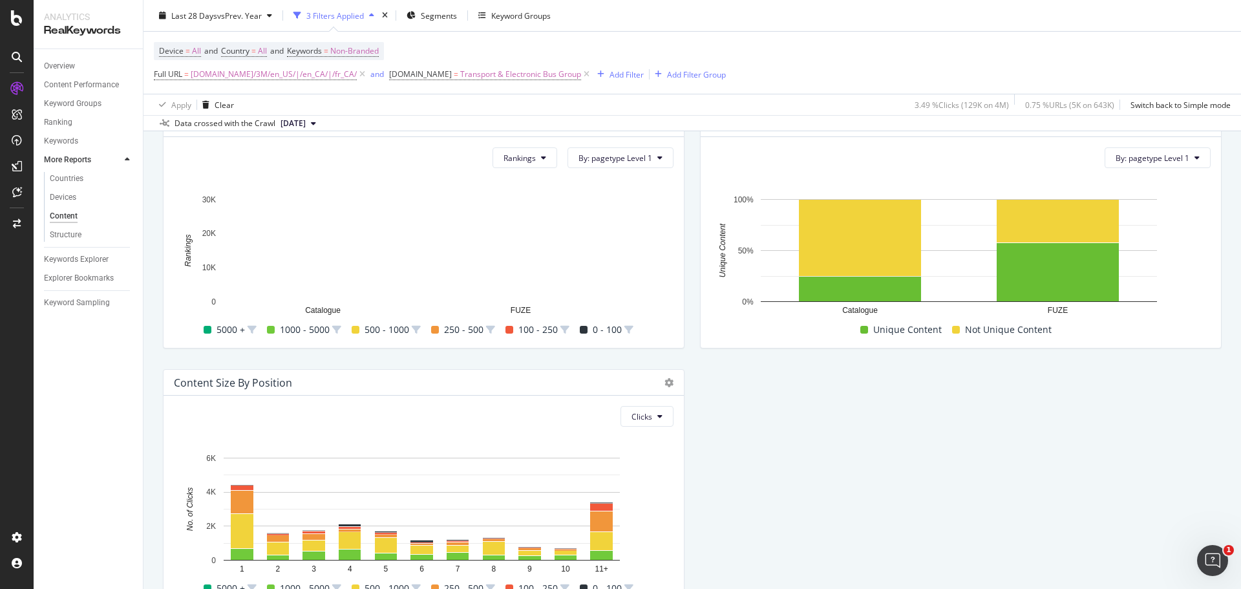
scroll to position [446, 0]
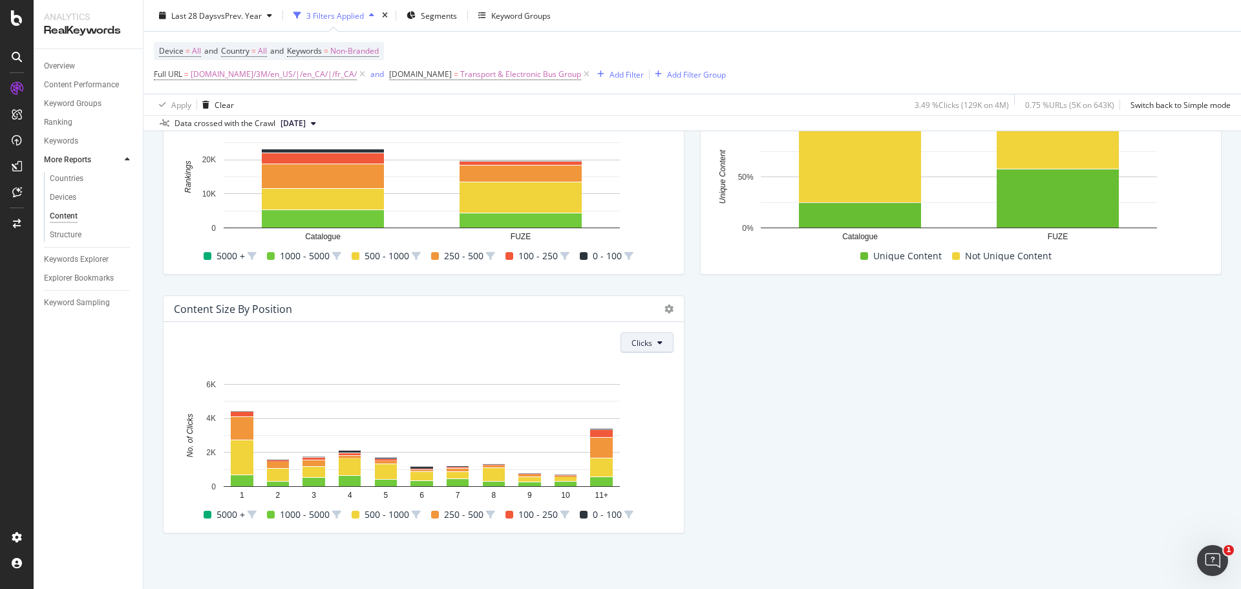
click at [656, 348] on button "Clicks" at bounding box center [647, 342] width 53 height 21
click at [658, 367] on span "Rankings" at bounding box center [652, 369] width 48 height 12
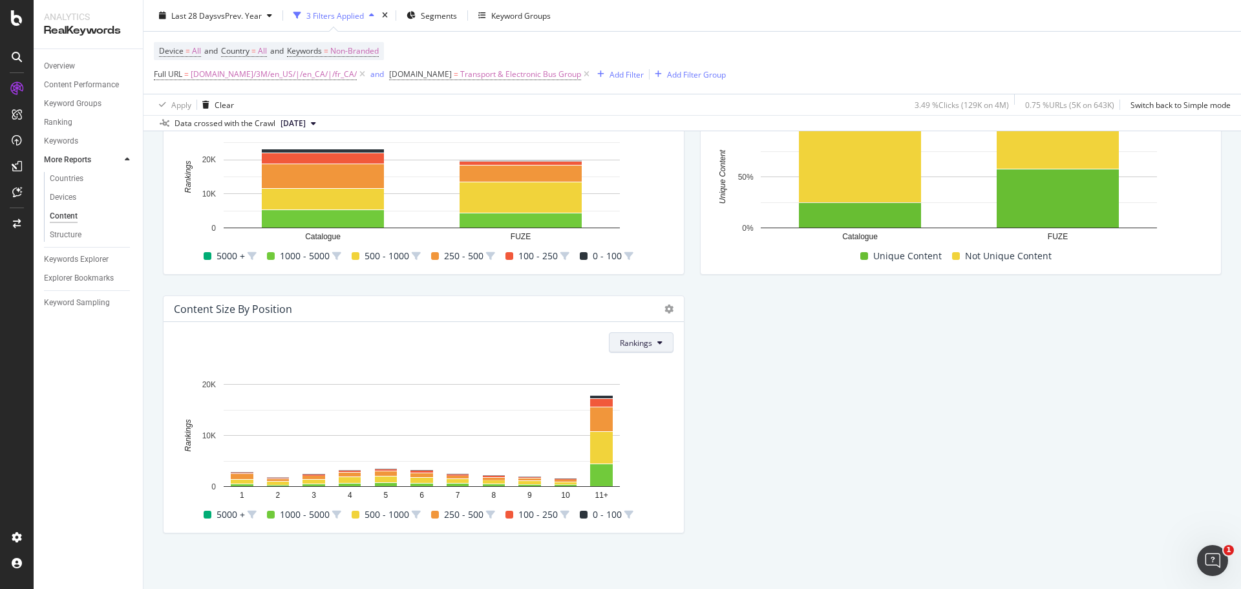
click at [658, 342] on icon at bounding box center [660, 343] width 5 height 8
click at [630, 394] on span "Clicks" at bounding box center [640, 393] width 48 height 12
